Goal: Use online tool/utility: Utilize a website feature to perform a specific function

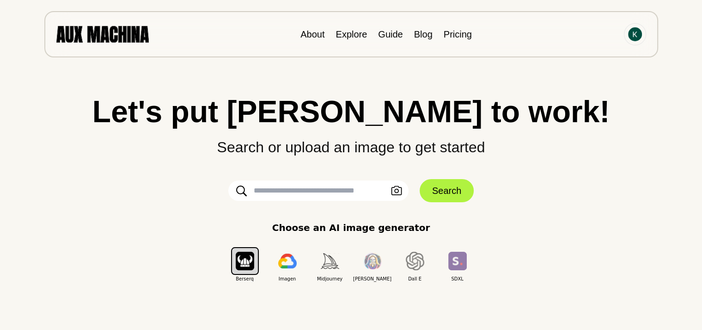
click at [344, 199] on input "text" at bounding box center [318, 190] width 180 height 20
paste input "**********"
click at [325, 190] on input "**********" at bounding box center [318, 190] width 180 height 20
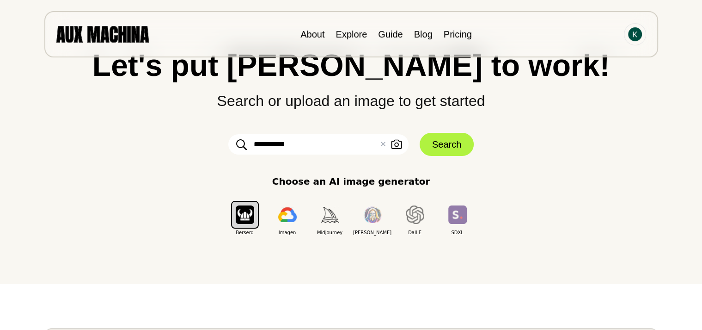
scroll to position [50, 0]
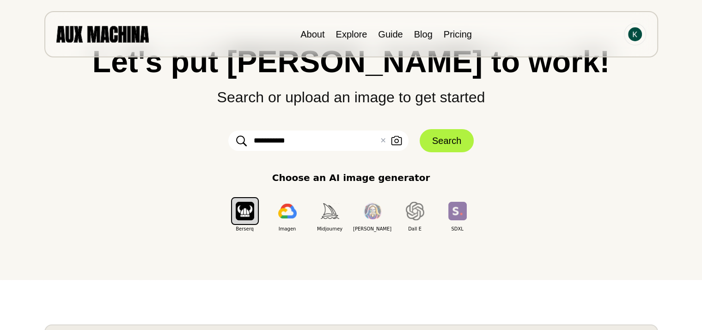
paste input "**********"
type input "**********"
click at [439, 137] on button "Search" at bounding box center [447, 140] width 54 height 23
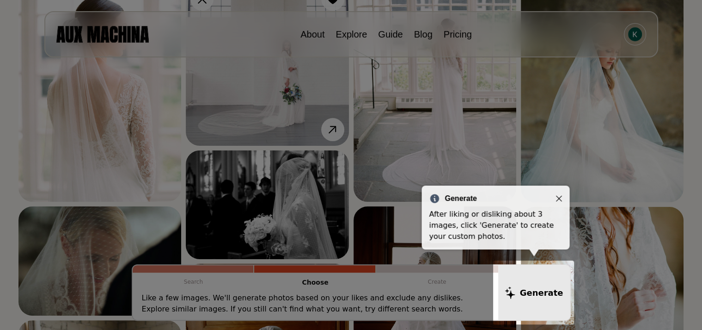
scroll to position [156, 0]
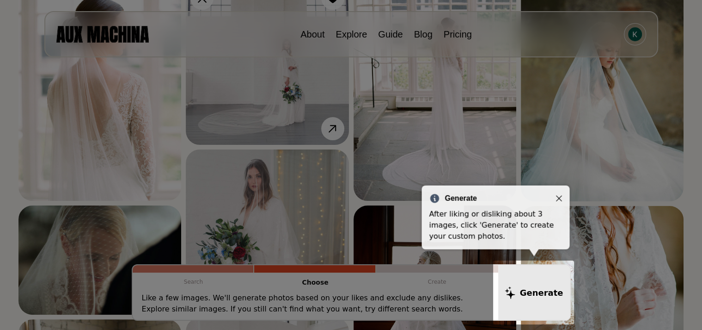
click at [561, 197] on icon "Close" at bounding box center [559, 198] width 6 height 6
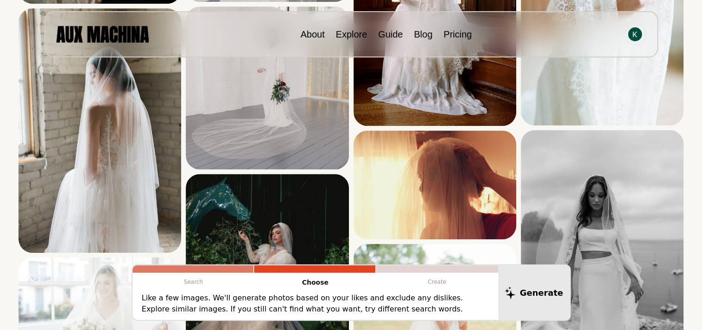
scroll to position [469, 0]
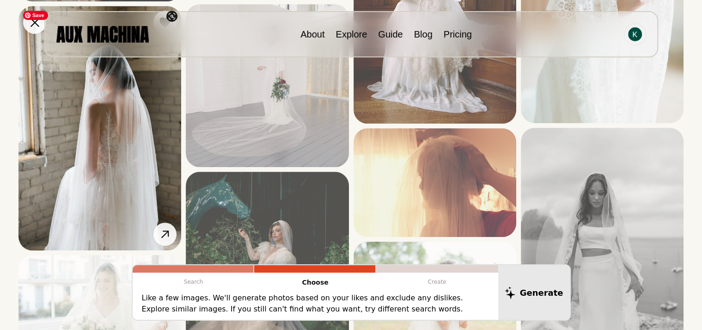
click at [113, 112] on img at bounding box center [99, 128] width 163 height 244
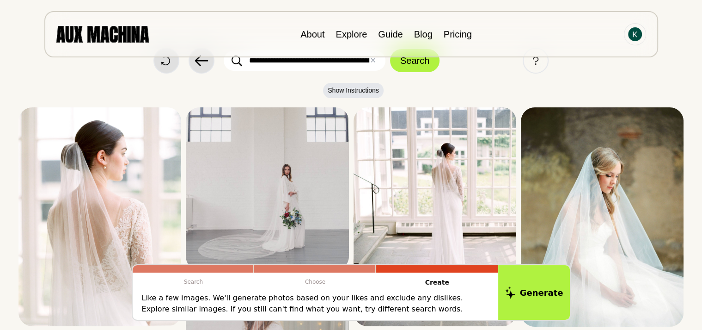
scroll to position [0, 0]
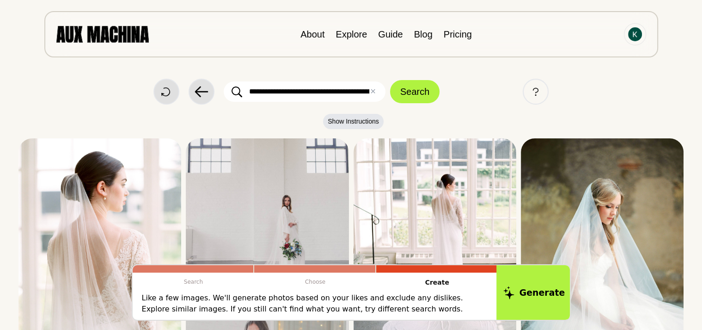
click at [537, 288] on button "Generate" at bounding box center [534, 292] width 75 height 57
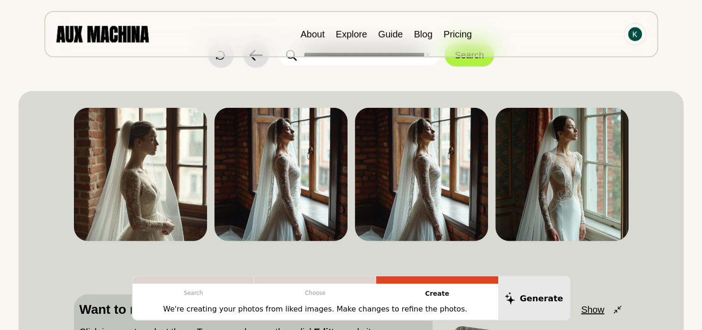
scroll to position [33, 0]
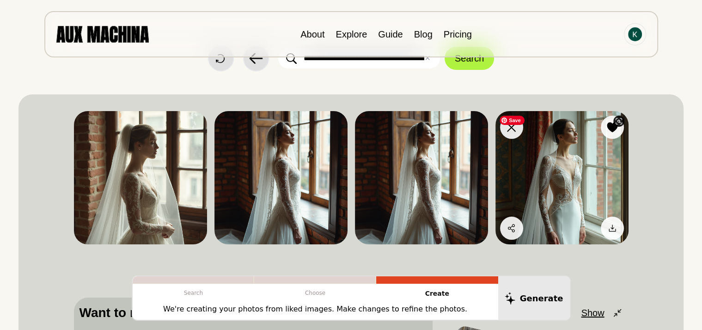
click at [583, 165] on img at bounding box center [562, 177] width 133 height 133
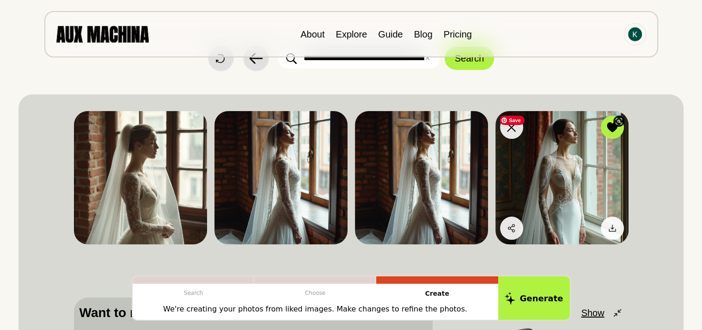
click at [589, 165] on img at bounding box center [562, 177] width 133 height 133
click at [610, 128] on icon at bounding box center [612, 127] width 11 height 10
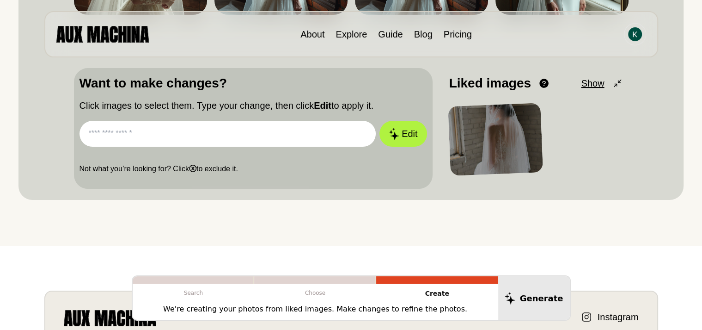
scroll to position [0, 0]
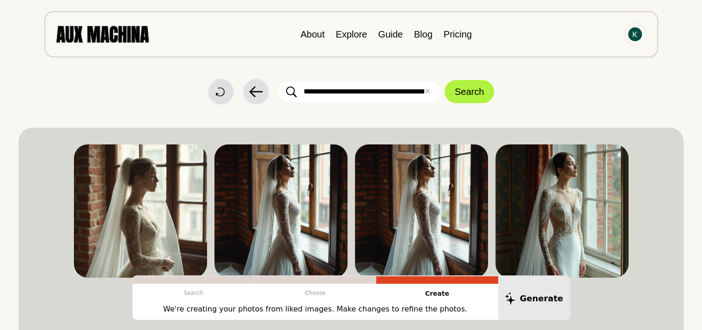
click at [400, 100] on input "text" at bounding box center [359, 91] width 162 height 20
type input "**********"
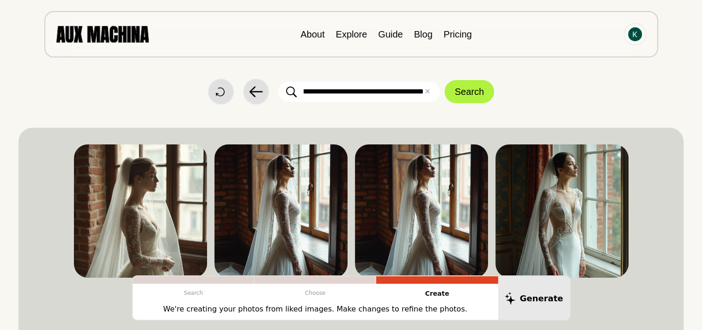
click button "Search" at bounding box center [469, 91] width 49 height 23
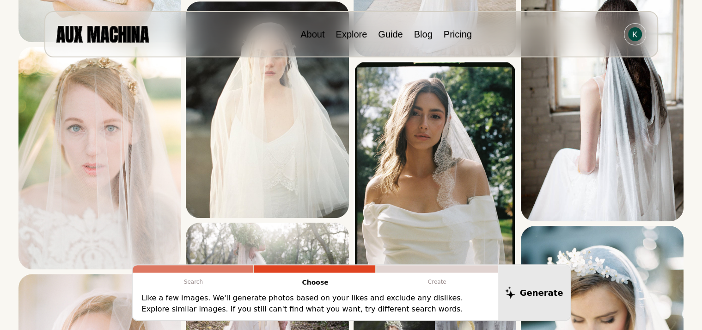
scroll to position [533, 0]
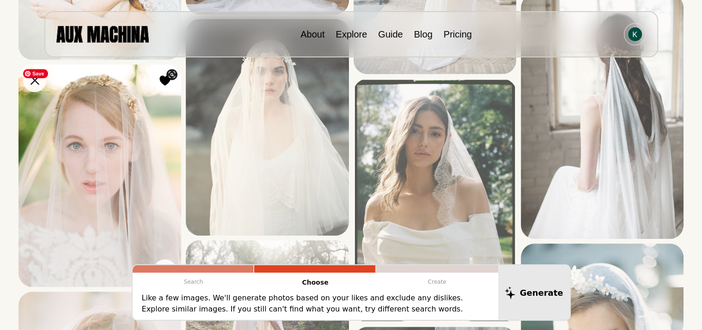
click at [92, 158] on img at bounding box center [99, 175] width 163 height 222
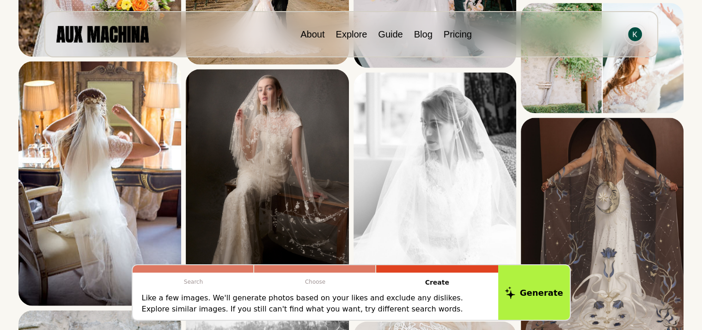
scroll to position [2014, 0]
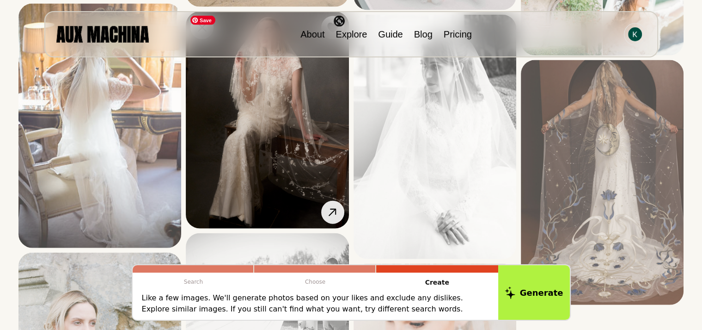
click at [289, 121] on img at bounding box center [267, 120] width 163 height 217
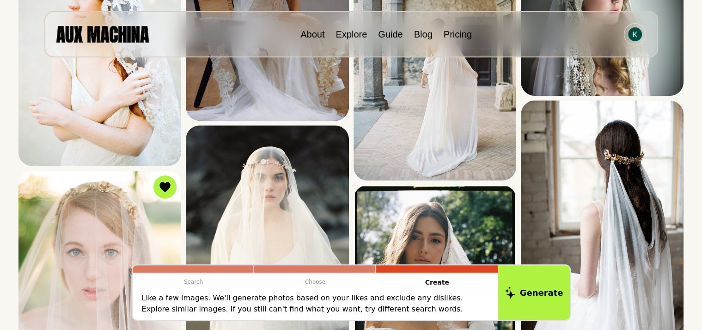
scroll to position [516, 0]
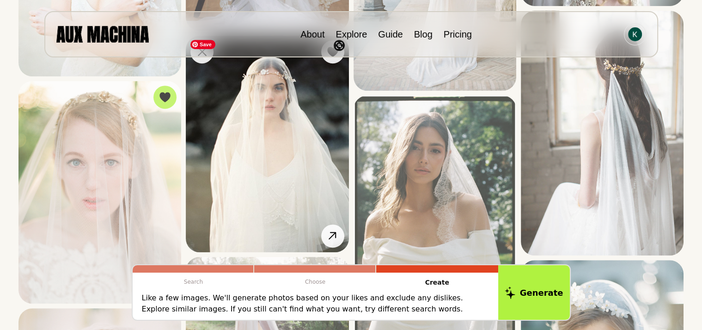
click at [229, 129] on img at bounding box center [267, 144] width 163 height 216
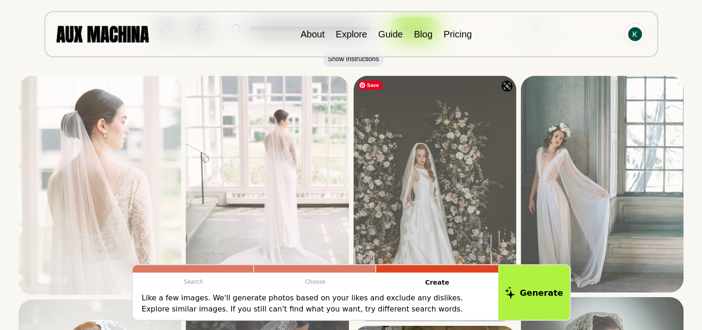
scroll to position [0, 0]
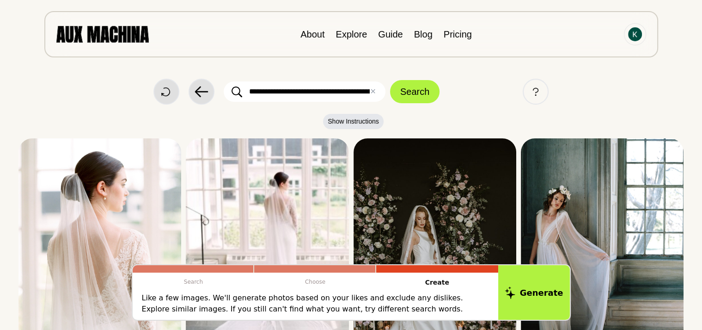
click at [327, 90] on input "**********" at bounding box center [305, 91] width 162 height 20
type input "**********"
click at [390, 80] on button "Search" at bounding box center [414, 91] width 49 height 23
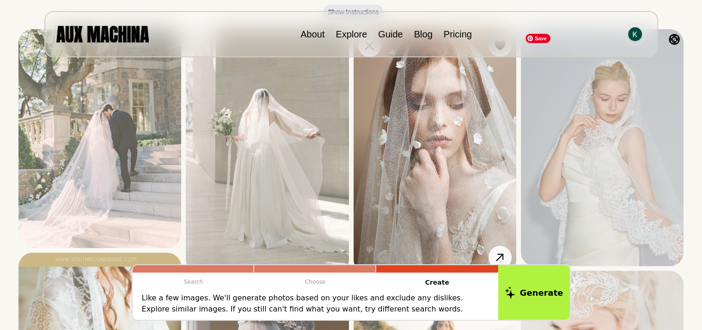
scroll to position [110, 0]
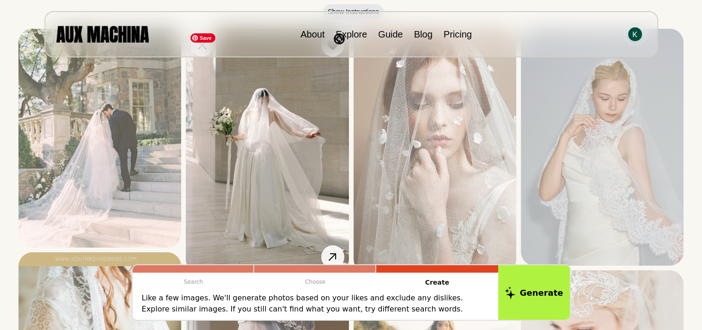
click at [235, 117] on img at bounding box center [267, 151] width 163 height 244
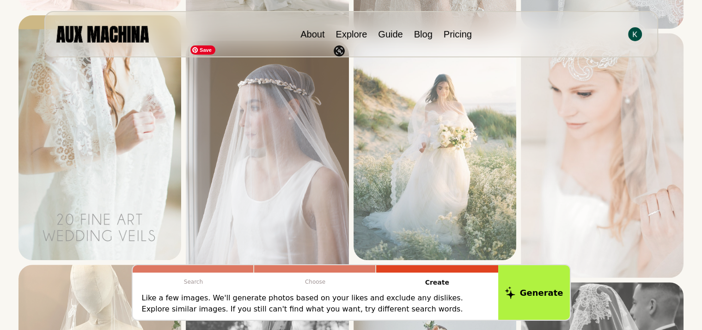
scroll to position [350, 0]
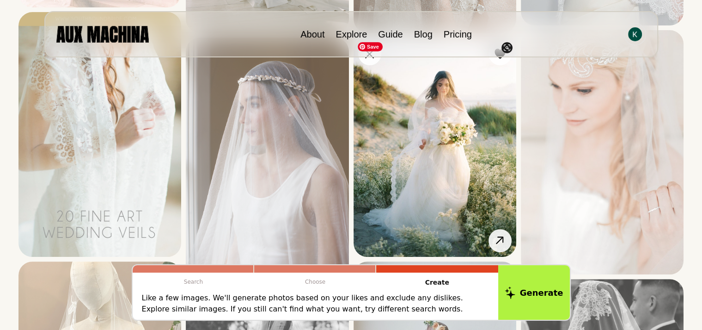
click at [443, 119] on img at bounding box center [435, 146] width 163 height 219
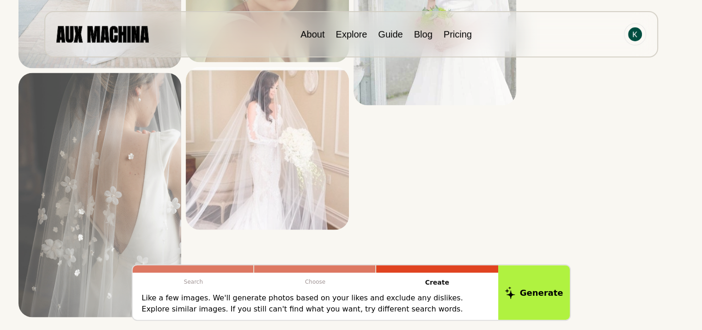
scroll to position [1725, 0]
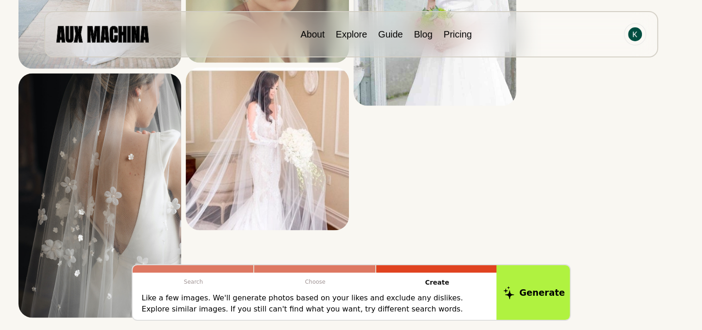
click at [547, 297] on button "Generate" at bounding box center [534, 292] width 75 height 57
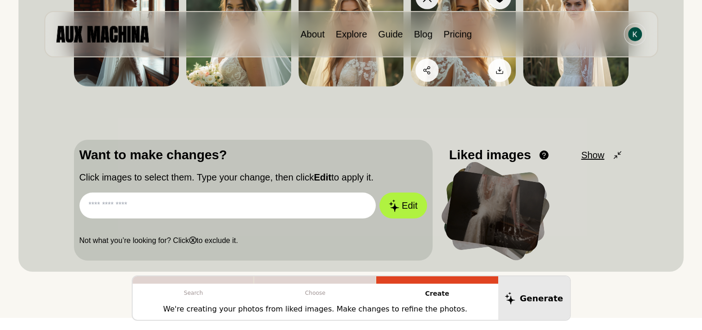
scroll to position [171, 0]
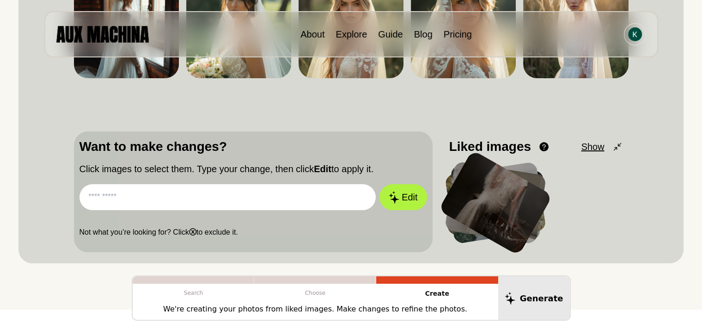
click at [307, 198] on input "text" at bounding box center [228, 197] width 297 height 26
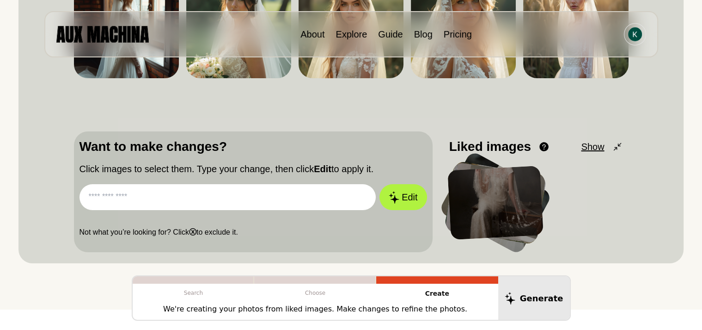
click at [307, 198] on input "text" at bounding box center [228, 197] width 297 height 26
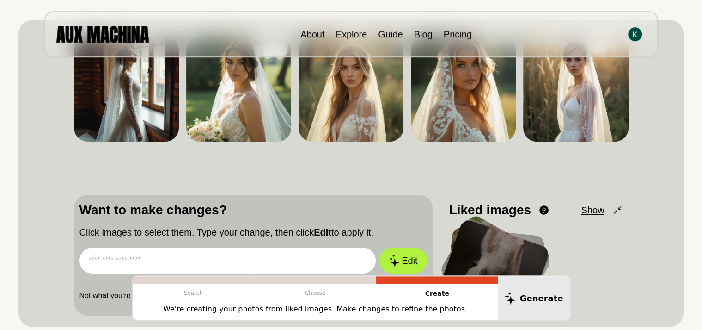
scroll to position [0, 0]
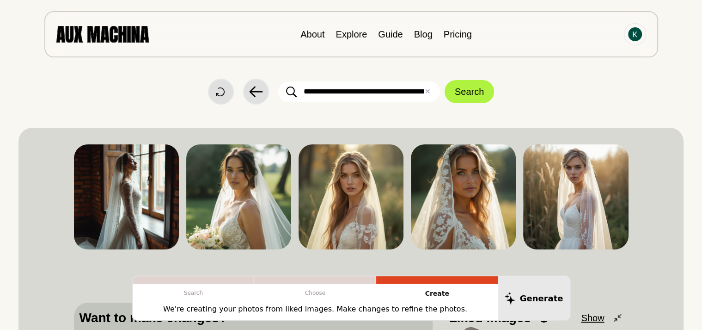
click at [326, 93] on input "**********" at bounding box center [359, 91] width 162 height 20
drag, startPoint x: 382, startPoint y: 91, endPoint x: 504, endPoint y: 74, distance: 123.2
click at [440, 81] on input "**********" at bounding box center [359, 91] width 162 height 20
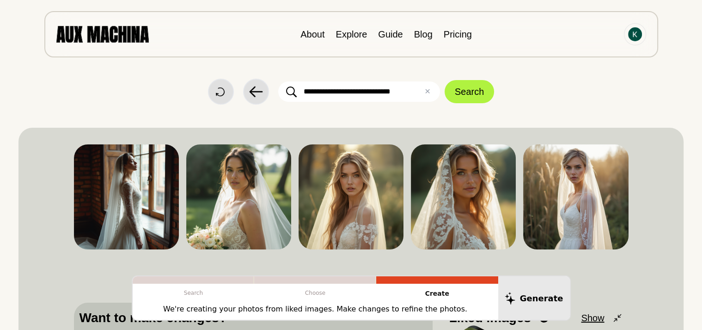
type input "**********"
click button "Search" at bounding box center [469, 91] width 49 height 23
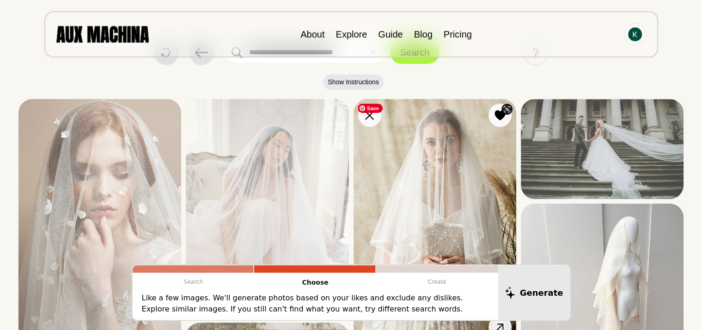
scroll to position [43, 0]
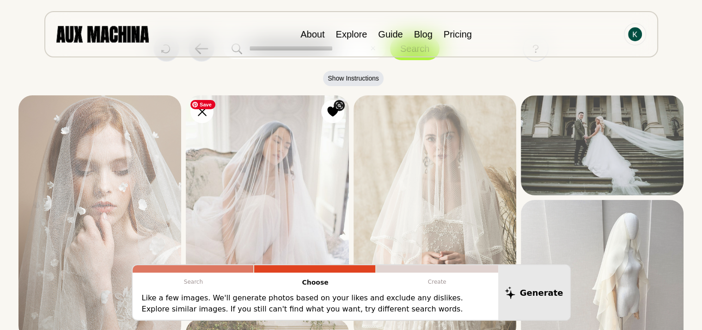
click at [273, 176] on img at bounding box center [267, 204] width 163 height 219
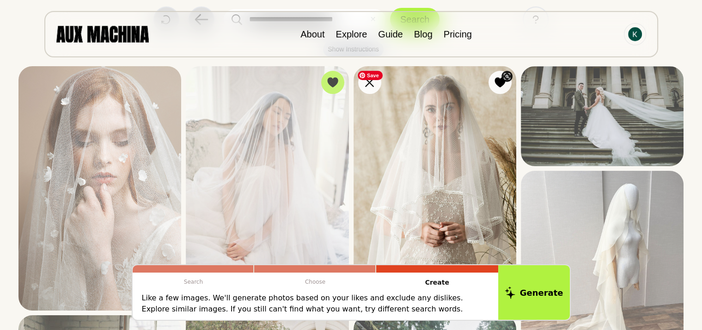
scroll to position [96, 0]
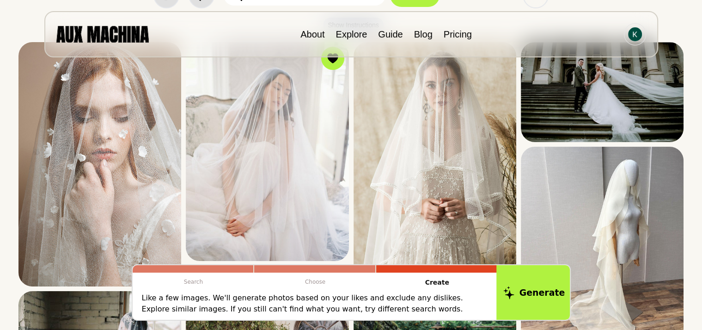
click at [542, 290] on button "Generate" at bounding box center [534, 292] width 75 height 57
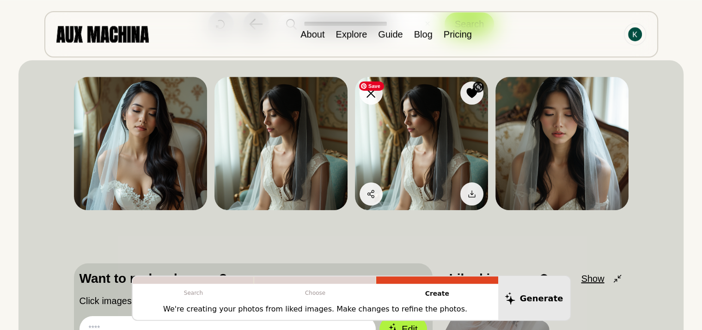
scroll to position [40, 0]
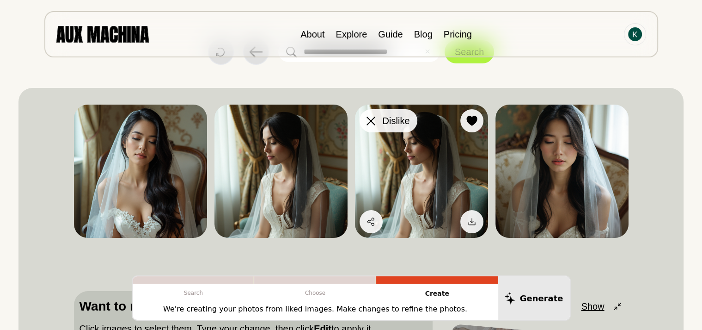
click at [391, 121] on span "Dislike" at bounding box center [396, 121] width 27 height 14
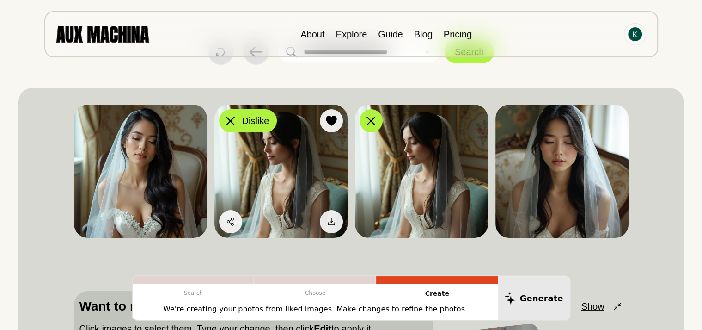
click at [234, 125] on div at bounding box center [231, 121] width 14 height 14
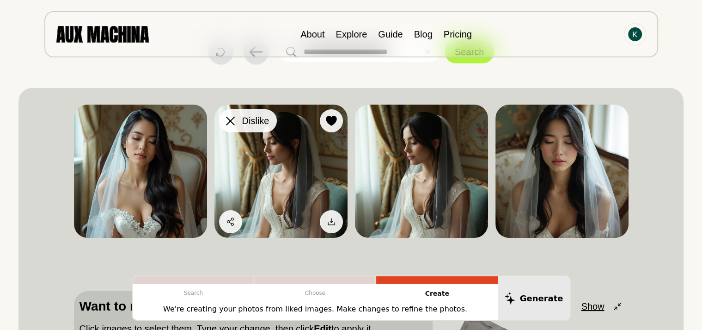
click at [234, 125] on div at bounding box center [231, 121] width 14 height 14
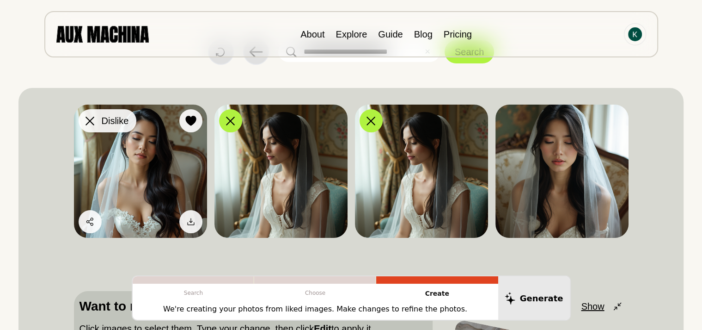
click at [87, 127] on div at bounding box center [90, 121] width 14 height 14
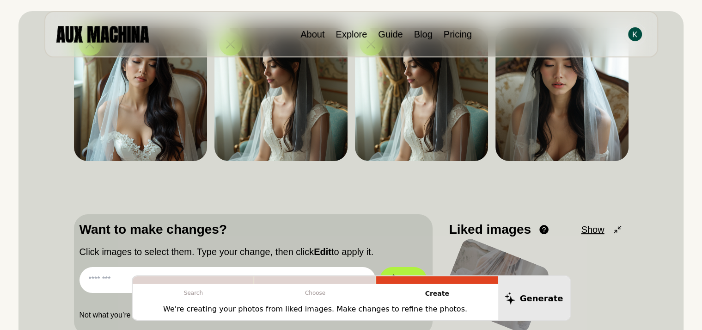
scroll to position [76, 0]
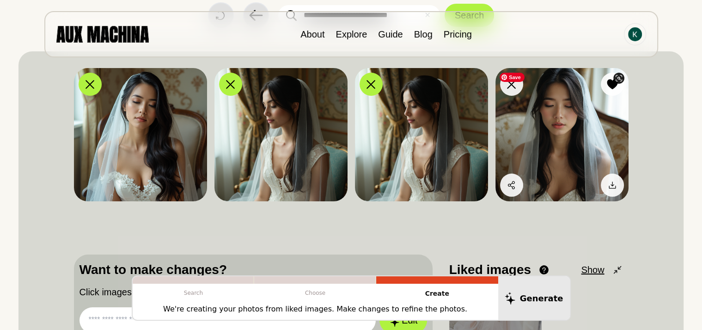
click at [580, 131] on img at bounding box center [562, 134] width 133 height 133
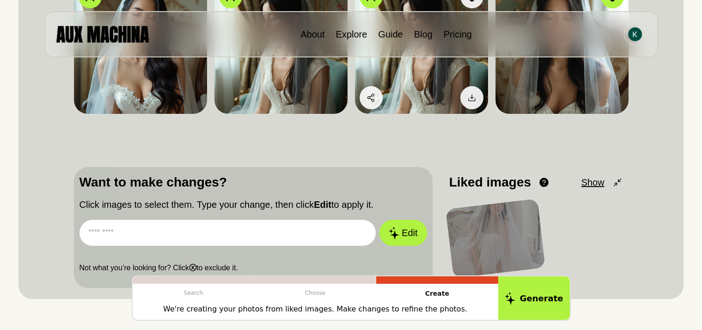
scroll to position [166, 0]
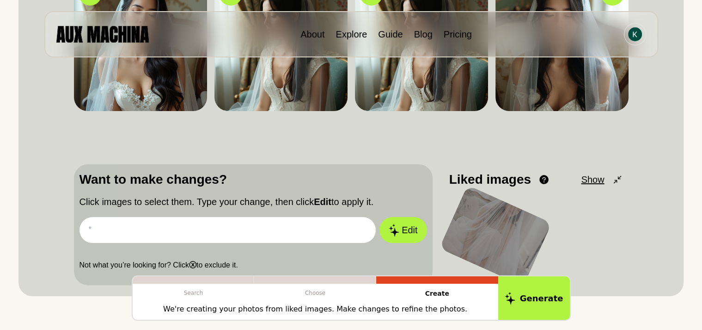
click at [264, 237] on input "text" at bounding box center [228, 230] width 297 height 26
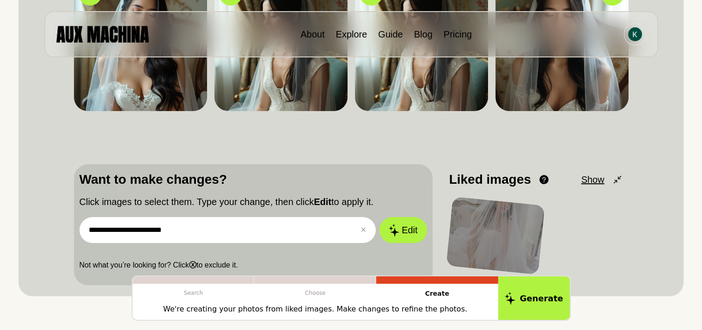
type input "**********"
click at [380, 217] on button "Edit" at bounding box center [403, 230] width 47 height 26
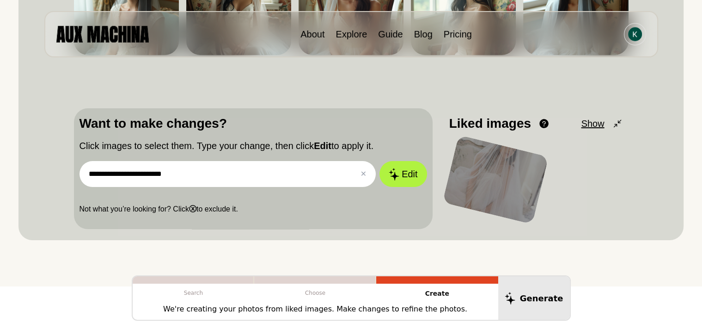
scroll to position [200, 0]
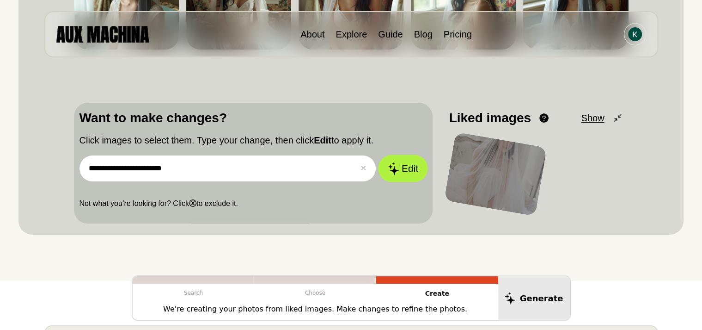
click at [400, 176] on button "Edit" at bounding box center [403, 168] width 50 height 27
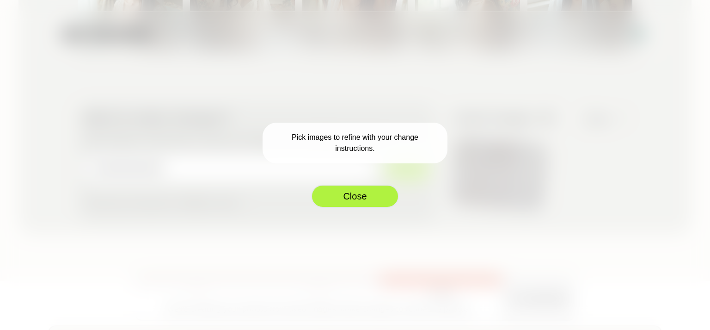
click at [372, 199] on button "Close" at bounding box center [355, 196] width 88 height 23
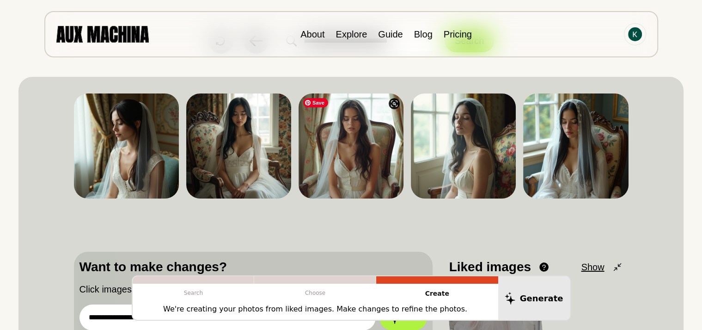
scroll to position [50, 0]
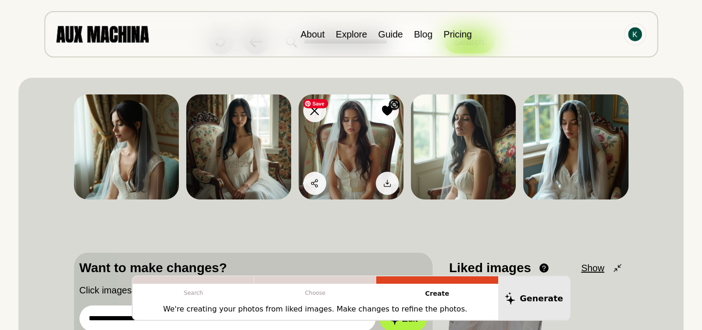
click at [357, 137] on img at bounding box center [351, 146] width 105 height 105
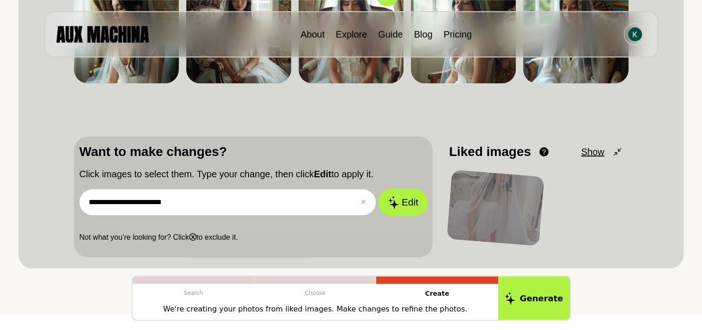
scroll to position [166, 0]
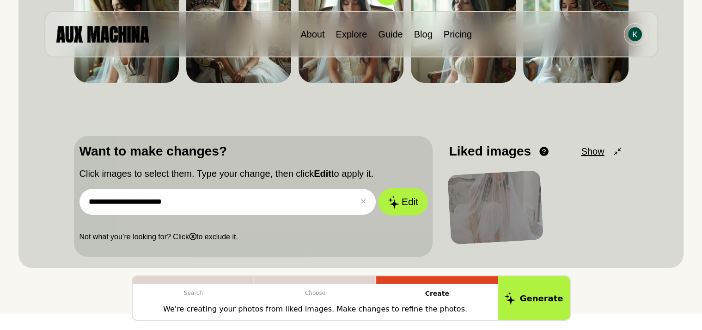
click at [413, 197] on button "Edit" at bounding box center [403, 201] width 50 height 27
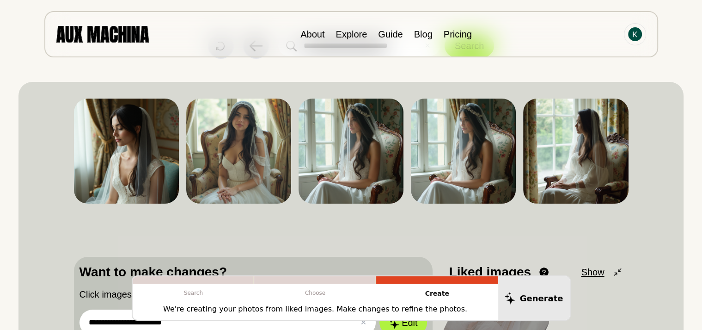
scroll to position [43, 0]
